Goal: Task Accomplishment & Management: Complete application form

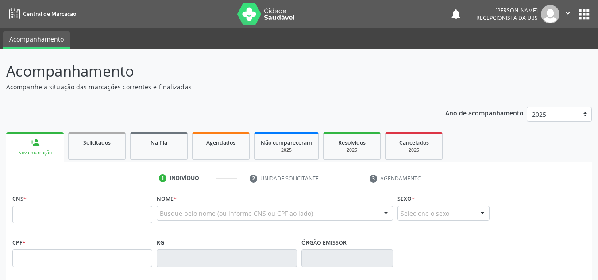
click at [123, 216] on input "text" at bounding box center [82, 215] width 140 height 18
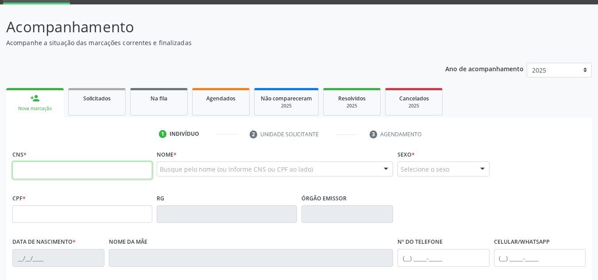
paste input "801 4404 1630 1733"
type input "801 4404 1630 1733"
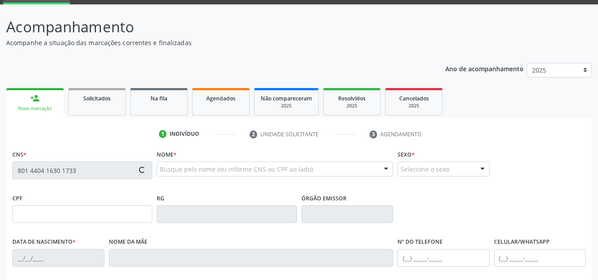
type input "258.325.304-20"
type input "[DATE]"
type input "Filomena [PERSON_NAME]"
type input "[PHONE_NUMBER]"
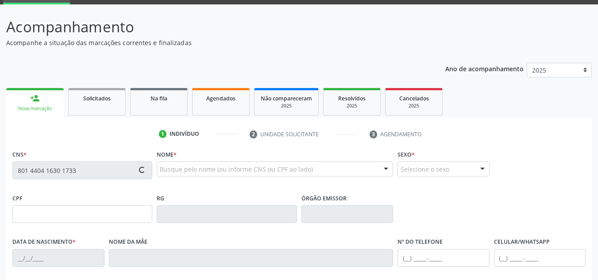
type input "844.072.044-00"
type input "10"
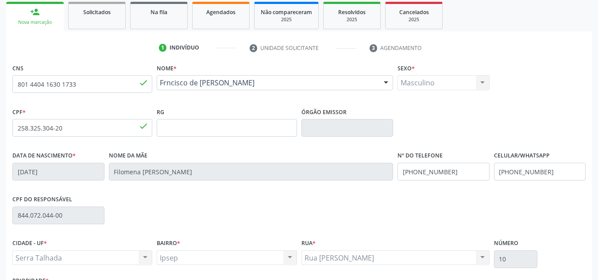
scroll to position [23, 0]
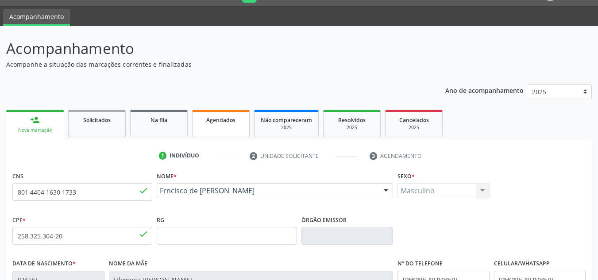
click at [232, 130] on link "Agendados" at bounding box center [221, 123] width 58 height 27
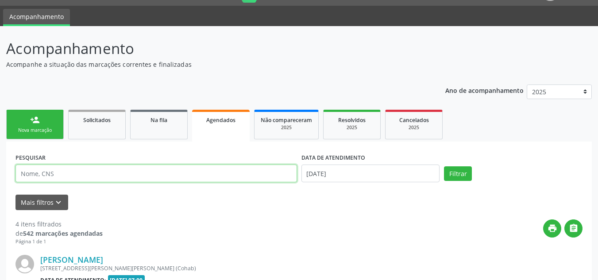
click at [182, 173] on input "text" at bounding box center [156, 174] width 282 height 18
paste input "801440416301733"
type input "801440416301733"
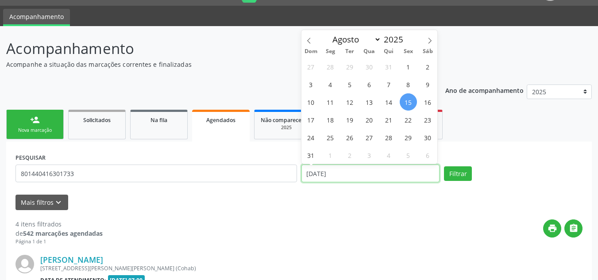
click at [329, 175] on input "[DATE]" at bounding box center [370, 174] width 139 height 18
click at [409, 103] on span "15" at bounding box center [408, 101] width 17 height 17
type input "[DATE]"
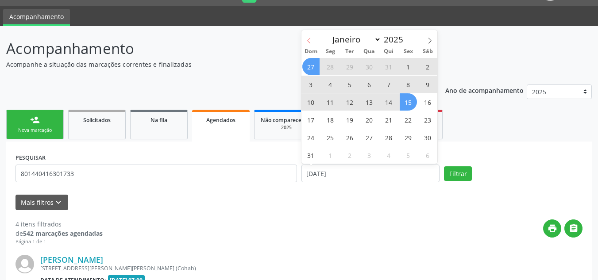
click at [314, 39] on span at bounding box center [308, 37] width 15 height 15
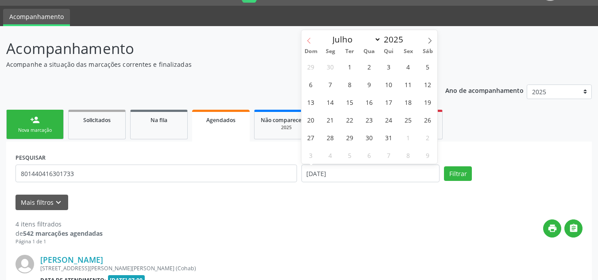
click at [314, 39] on span at bounding box center [308, 37] width 15 height 15
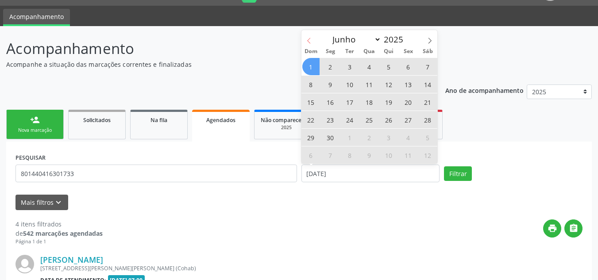
drag, startPoint x: 312, startPoint y: 68, endPoint x: 310, endPoint y: 44, distance: 24.0
click at [310, 45] on div "Janeiro Fevereiro Março Abril Maio Junho Julho Agosto Setembro Outubro Novembro…" at bounding box center [369, 97] width 136 height 134
click at [310, 42] on icon at bounding box center [309, 41] width 6 height 6
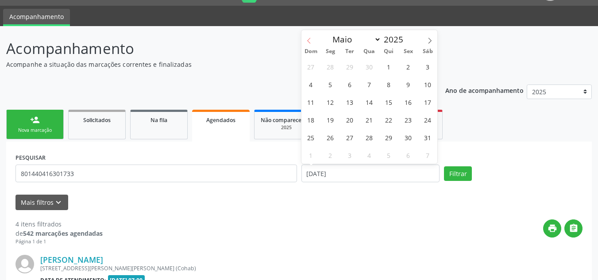
click at [310, 42] on icon at bounding box center [309, 41] width 6 height 6
select select "3"
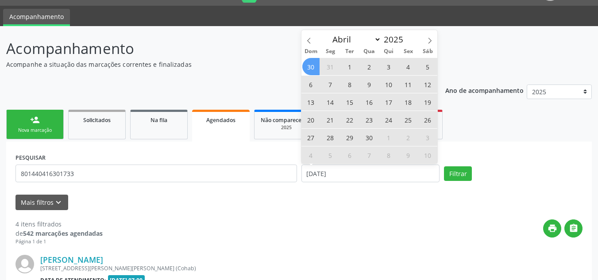
click at [313, 73] on span "30" at bounding box center [310, 66] width 17 height 17
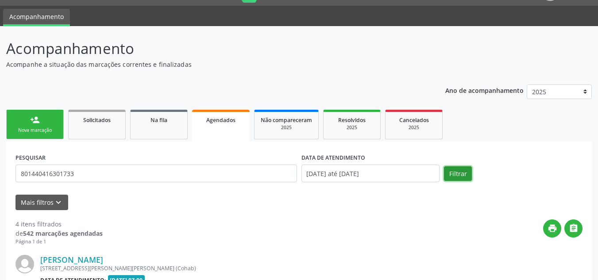
click at [459, 176] on button "Filtrar" at bounding box center [458, 173] width 28 height 15
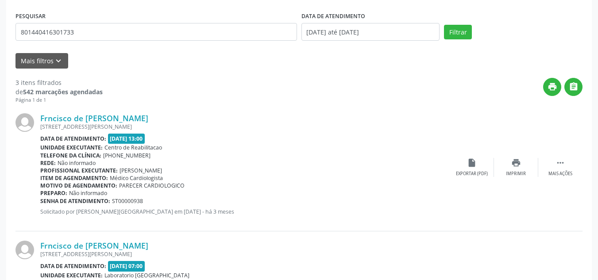
scroll to position [386, 0]
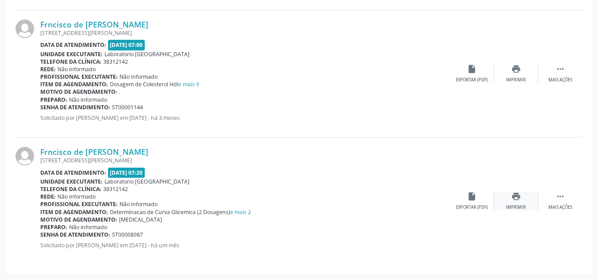
click at [522, 198] on div "print Imprimir" at bounding box center [516, 201] width 44 height 19
